Goal: Find specific page/section: Find specific page/section

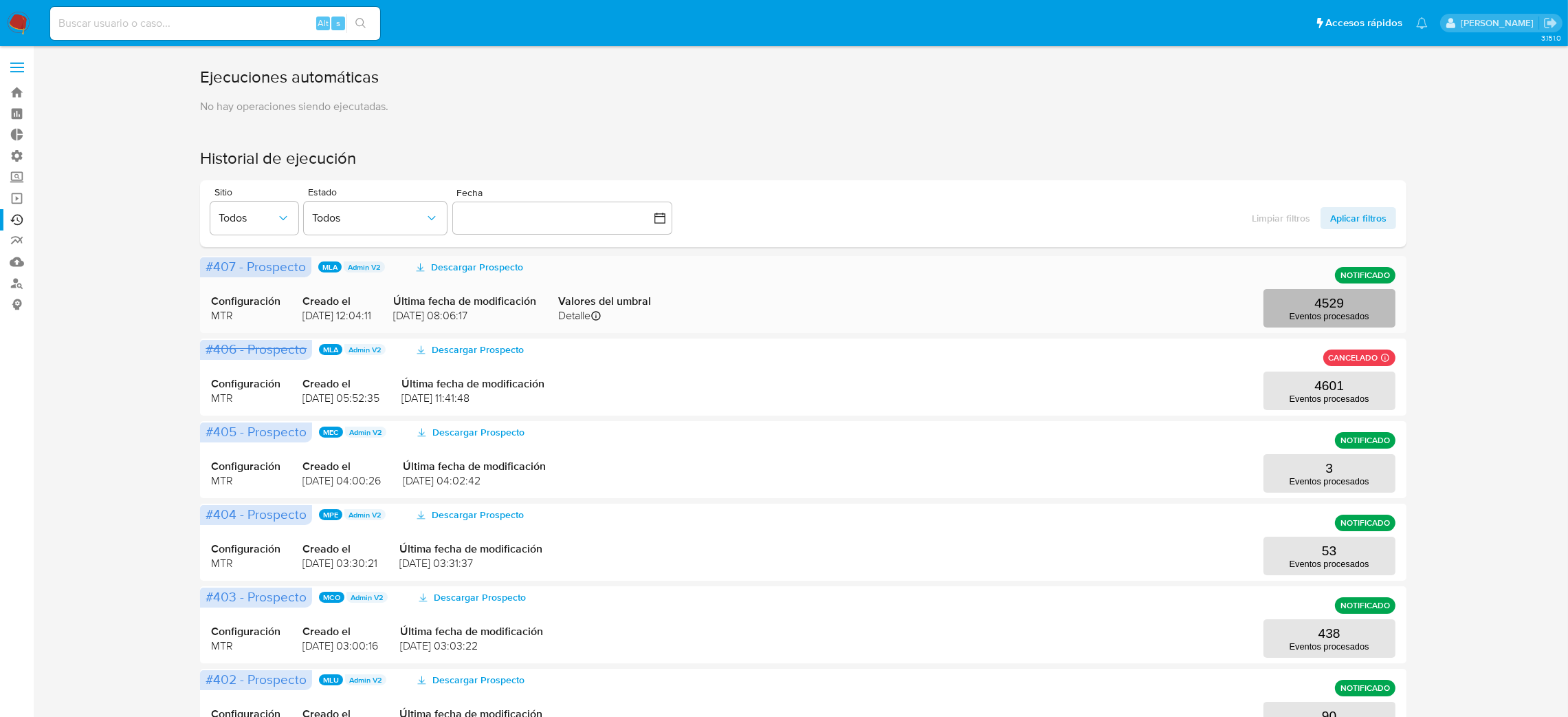
click at [1309, 300] on button "4529 Eventos procesados" at bounding box center [1330, 308] width 132 height 38
